Goal: Task Accomplishment & Management: Manage account settings

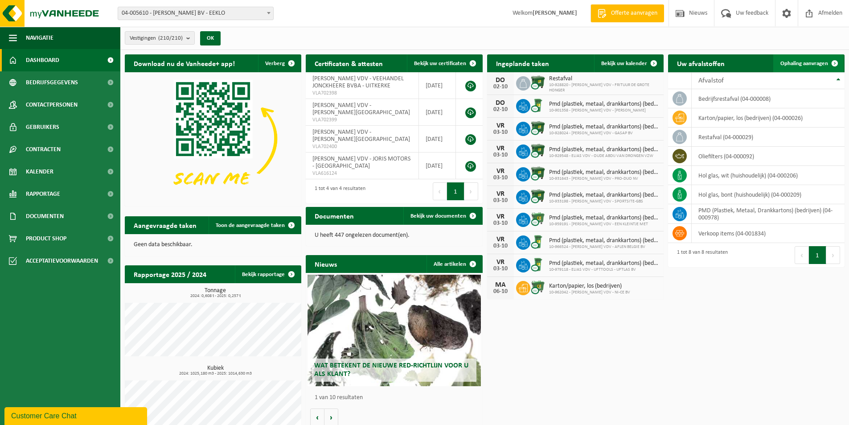
click at [801, 64] on span "Ophaling aanvragen" at bounding box center [804, 64] width 48 height 6
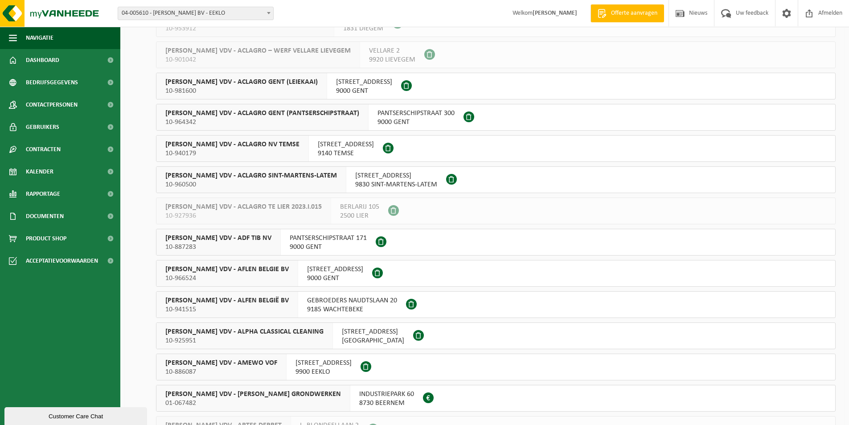
scroll to position [847, 0]
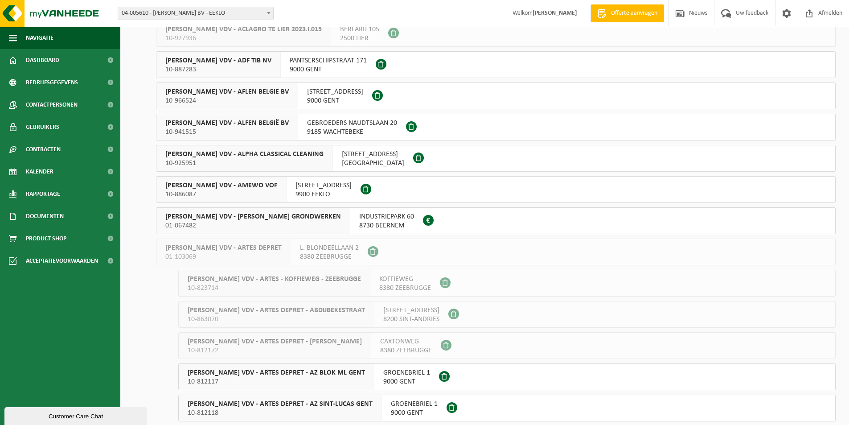
drag, startPoint x: 269, startPoint y: 13, endPoint x: 276, endPoint y: 18, distance: 8.6
click at [271, 14] on span at bounding box center [268, 13] width 9 height 12
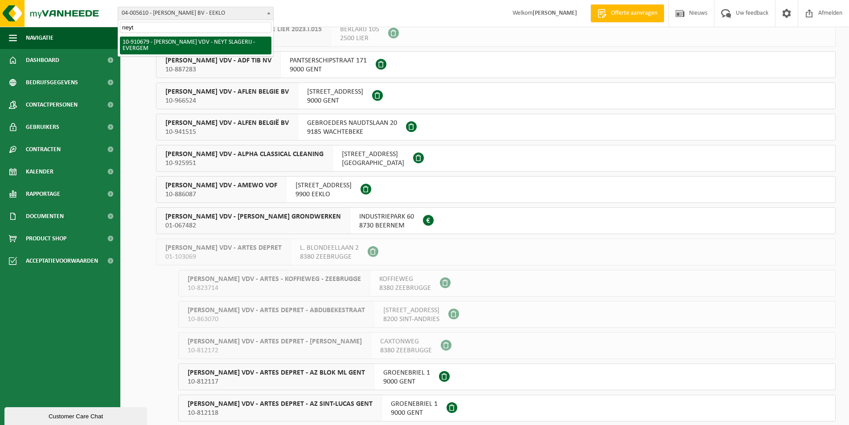
type input "neyt"
select select "124689"
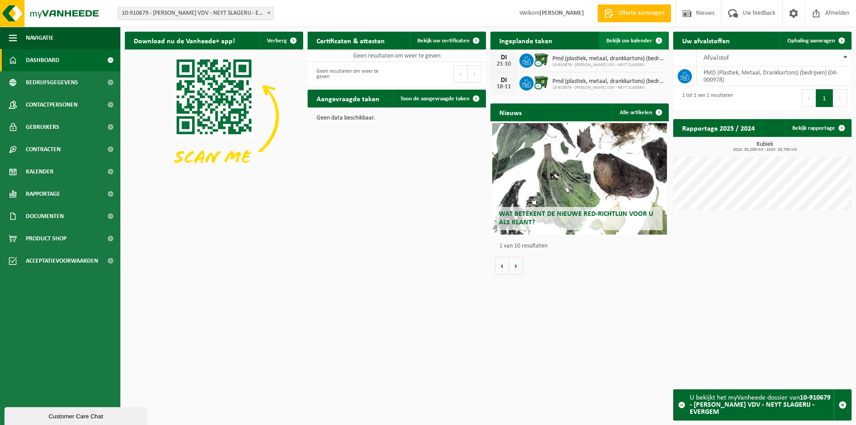
click at [632, 39] on span "Bekijk uw kalender" at bounding box center [629, 41] width 46 height 6
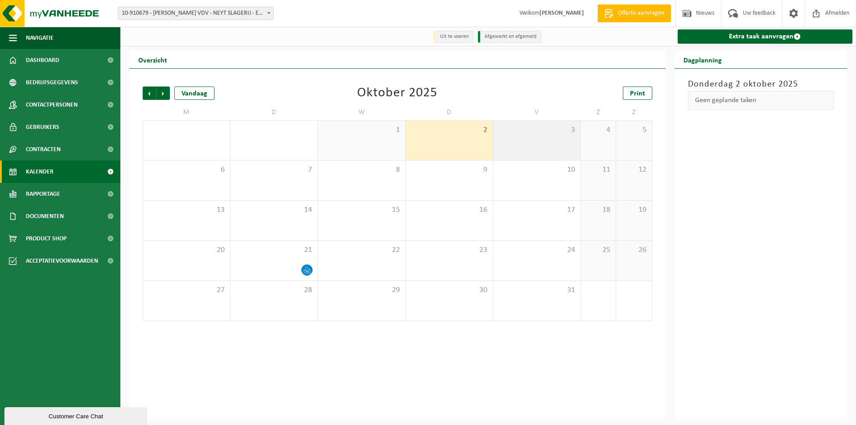
click at [517, 148] on div "3" at bounding box center [536, 140] width 87 height 39
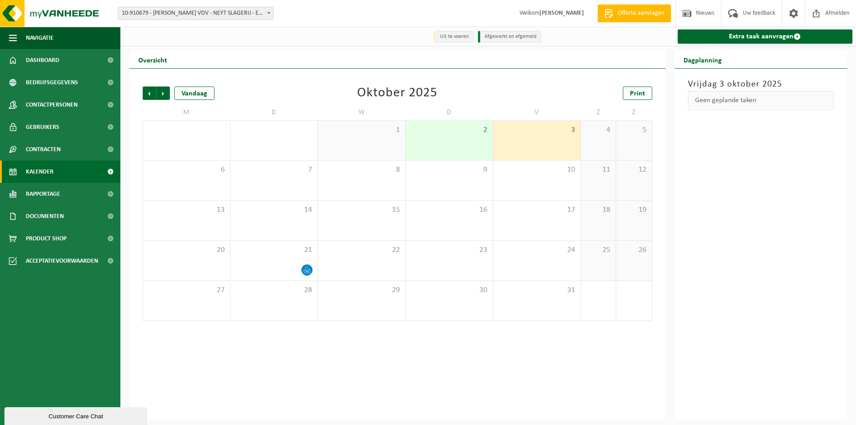
click at [271, 19] on span "10-910679 - [PERSON_NAME] VDV - NEYT SLAGERIJ - EVERGEM" at bounding box center [195, 13] width 155 height 12
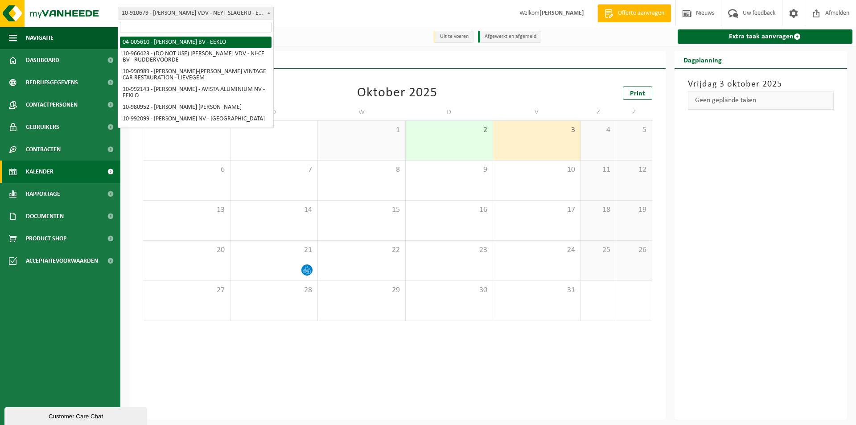
select select "35936"
